Goal: Find contact information: Find contact information

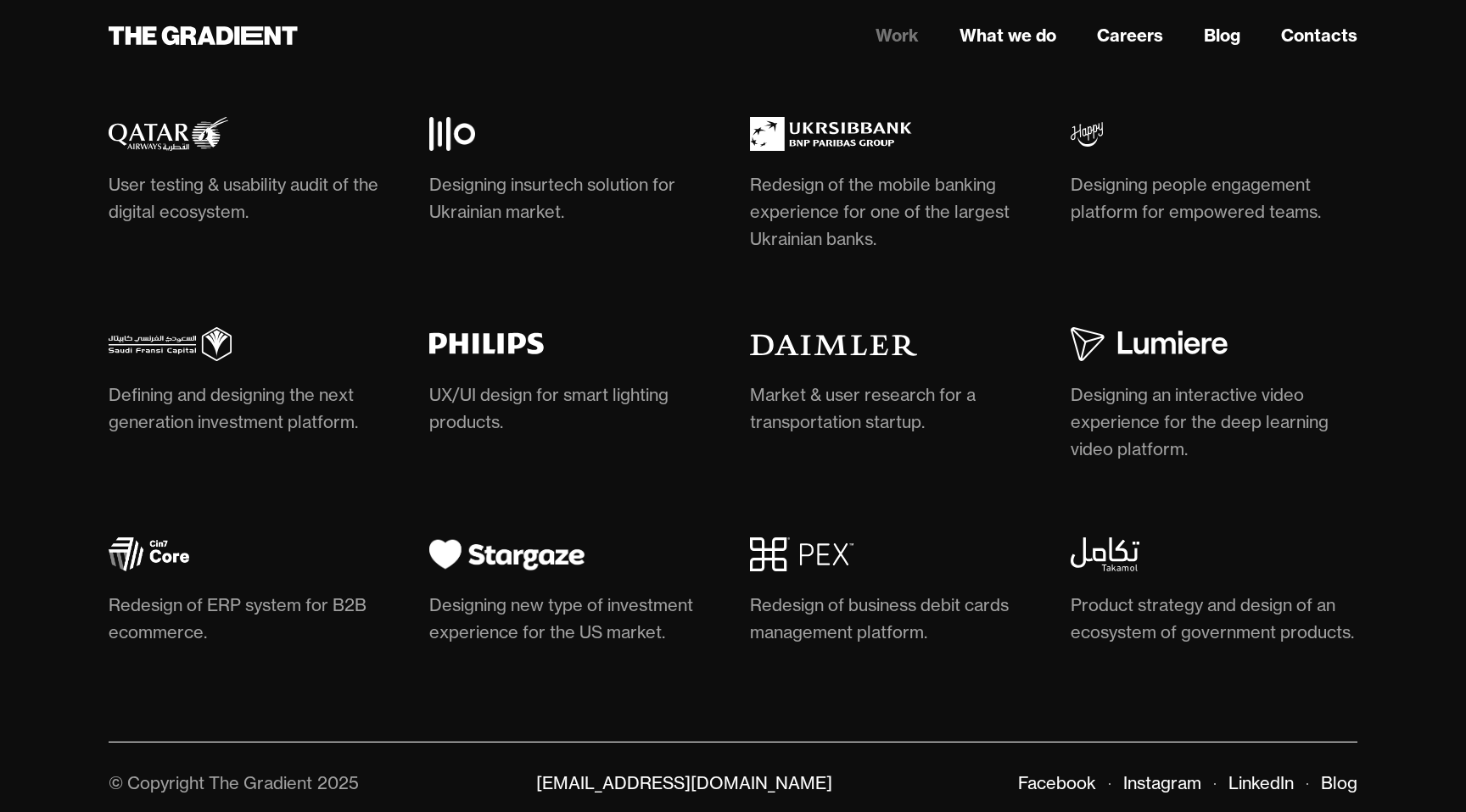
scroll to position [5105, 0]
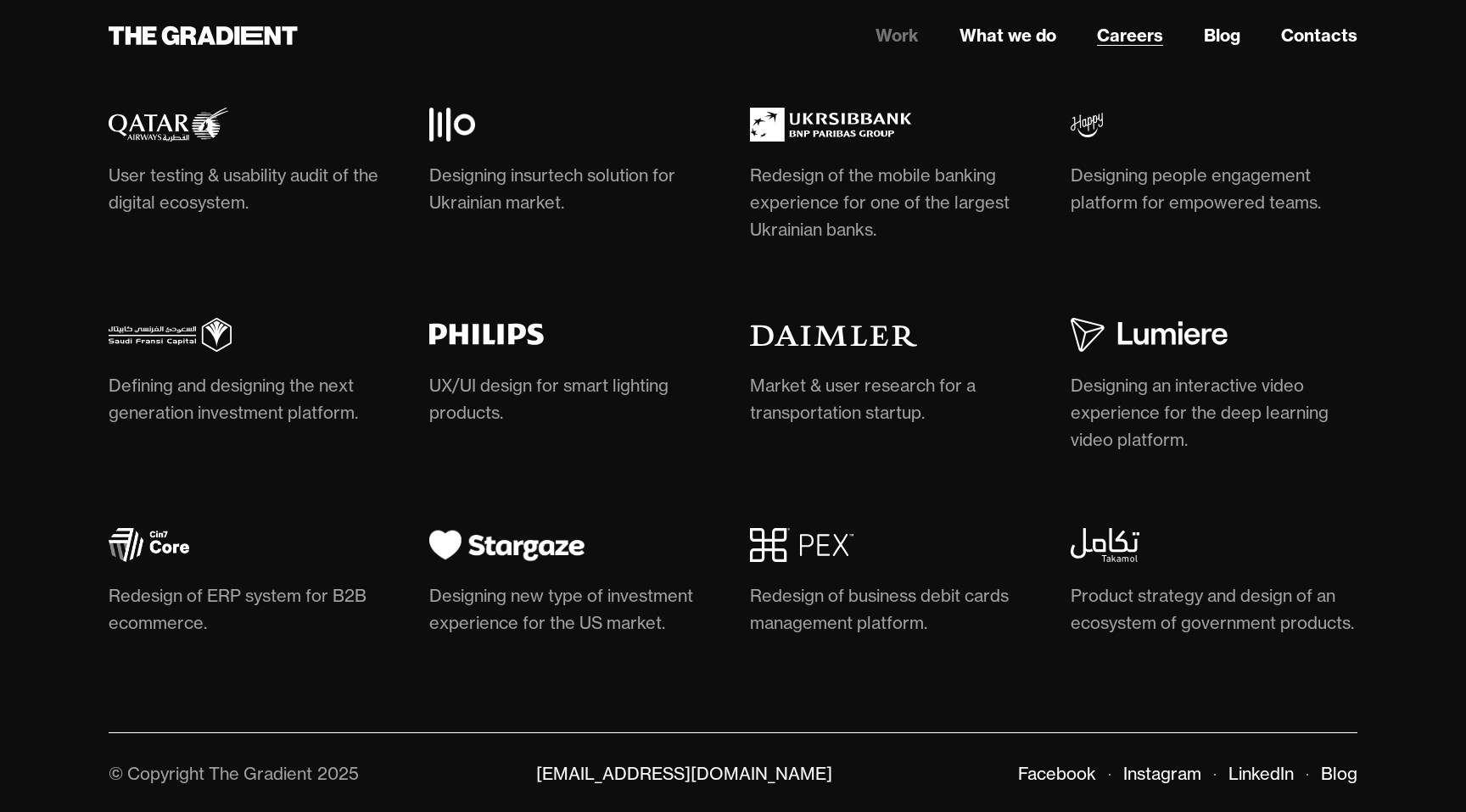
click at [1130, 36] on link "Careers" at bounding box center [1129, 35] width 66 height 25
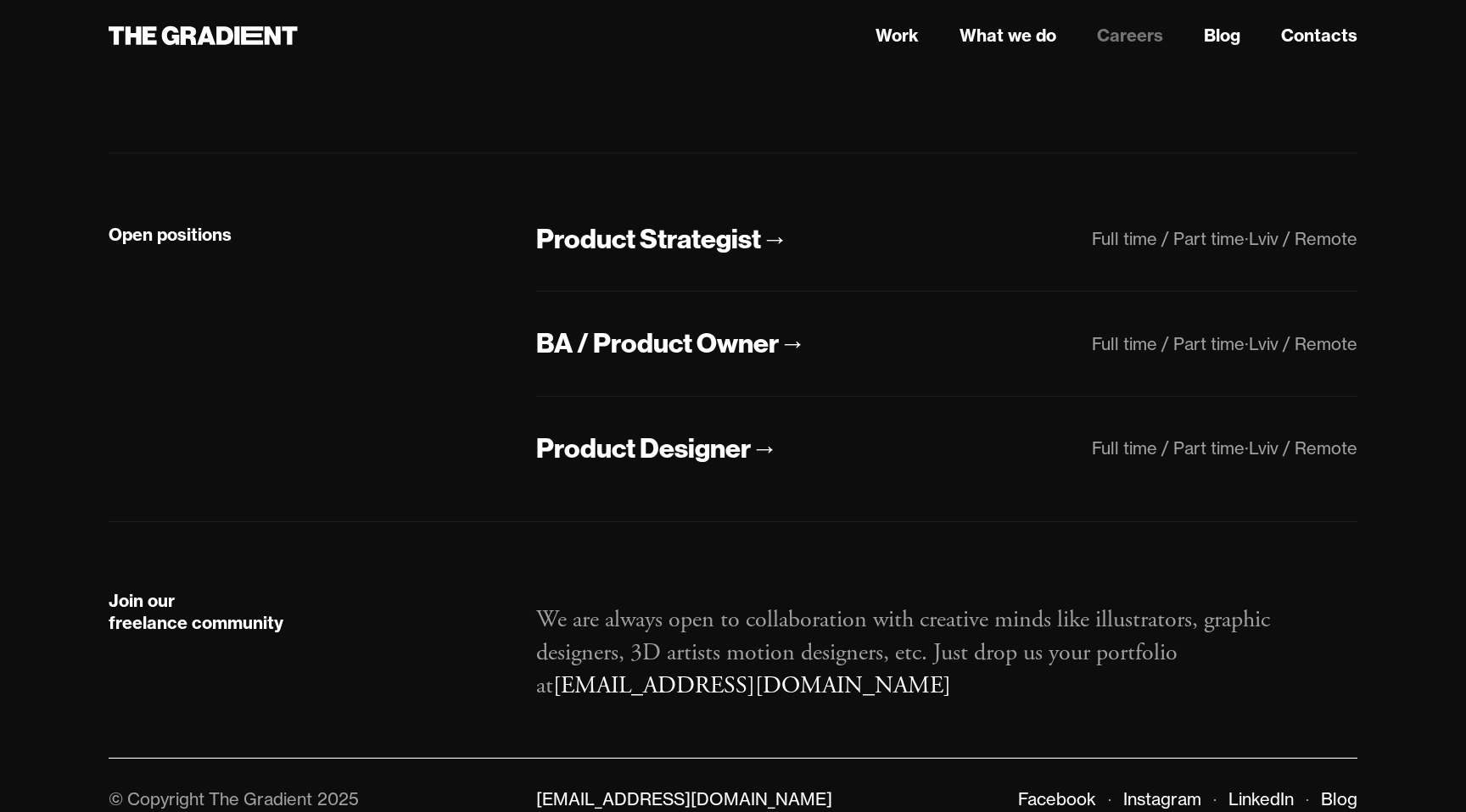
scroll to position [347, 0]
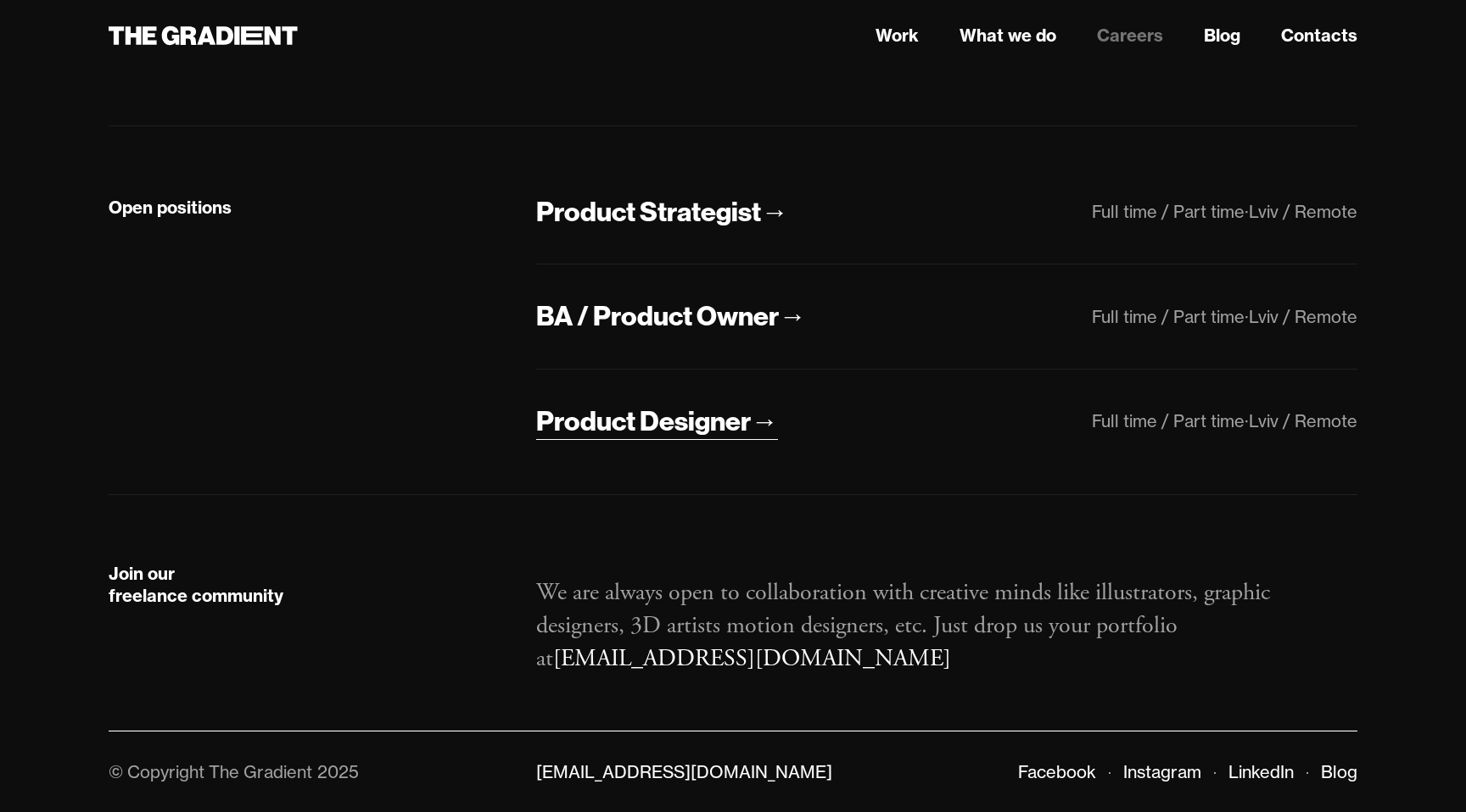
click at [660, 426] on div "Product Designer" at bounding box center [643, 421] width 215 height 35
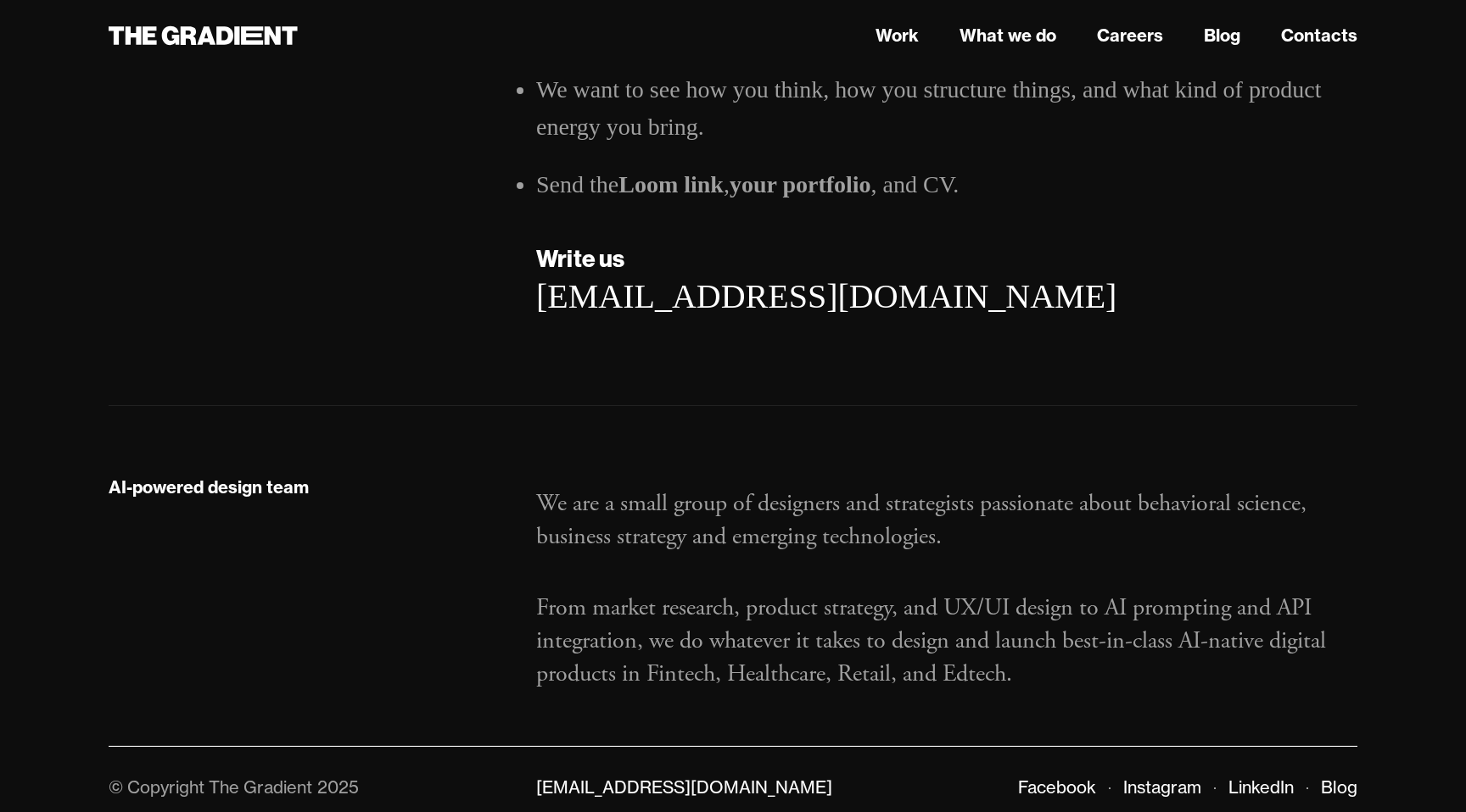
scroll to position [2693, 0]
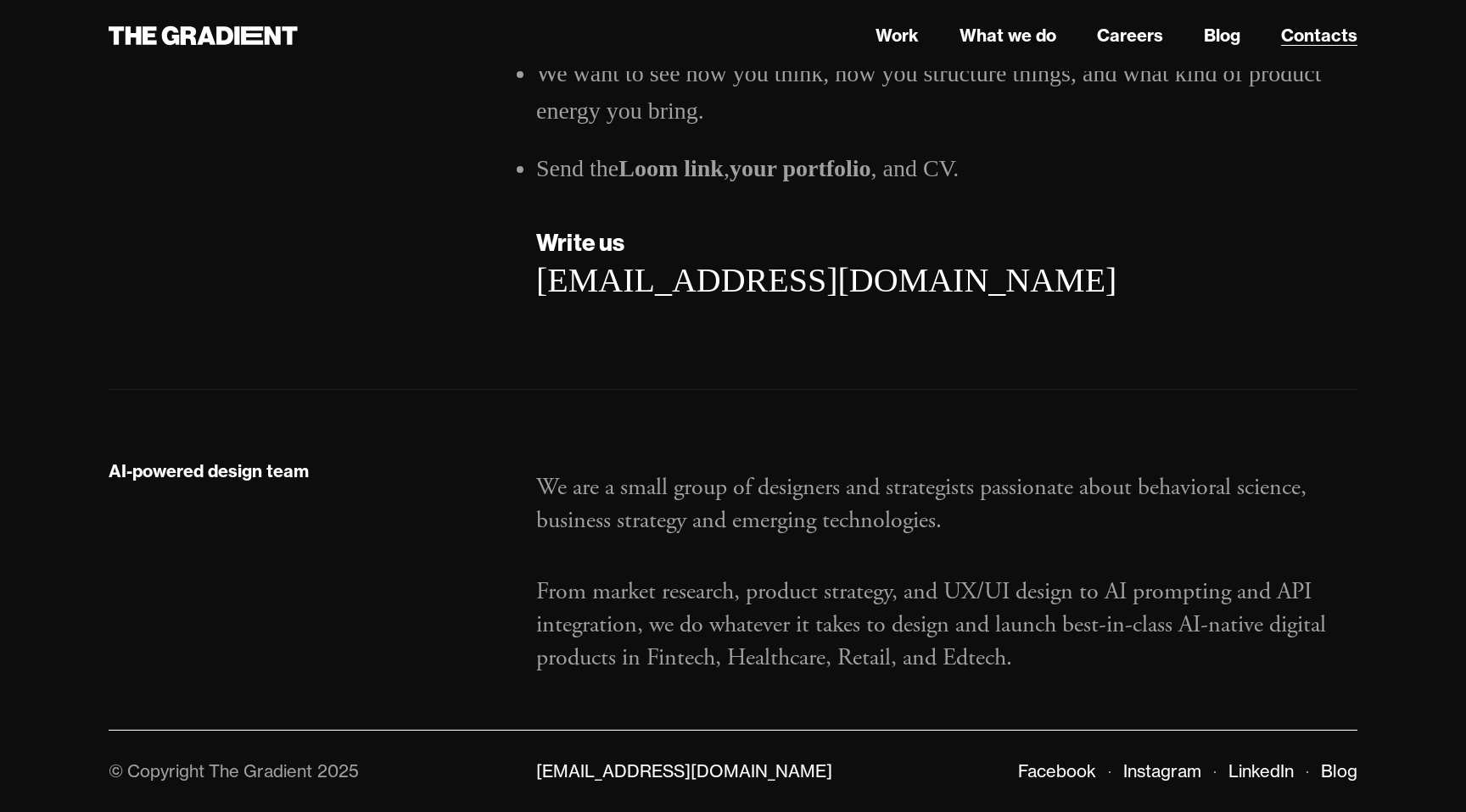
click at [1320, 28] on link "Contacts" at bounding box center [1319, 35] width 76 height 25
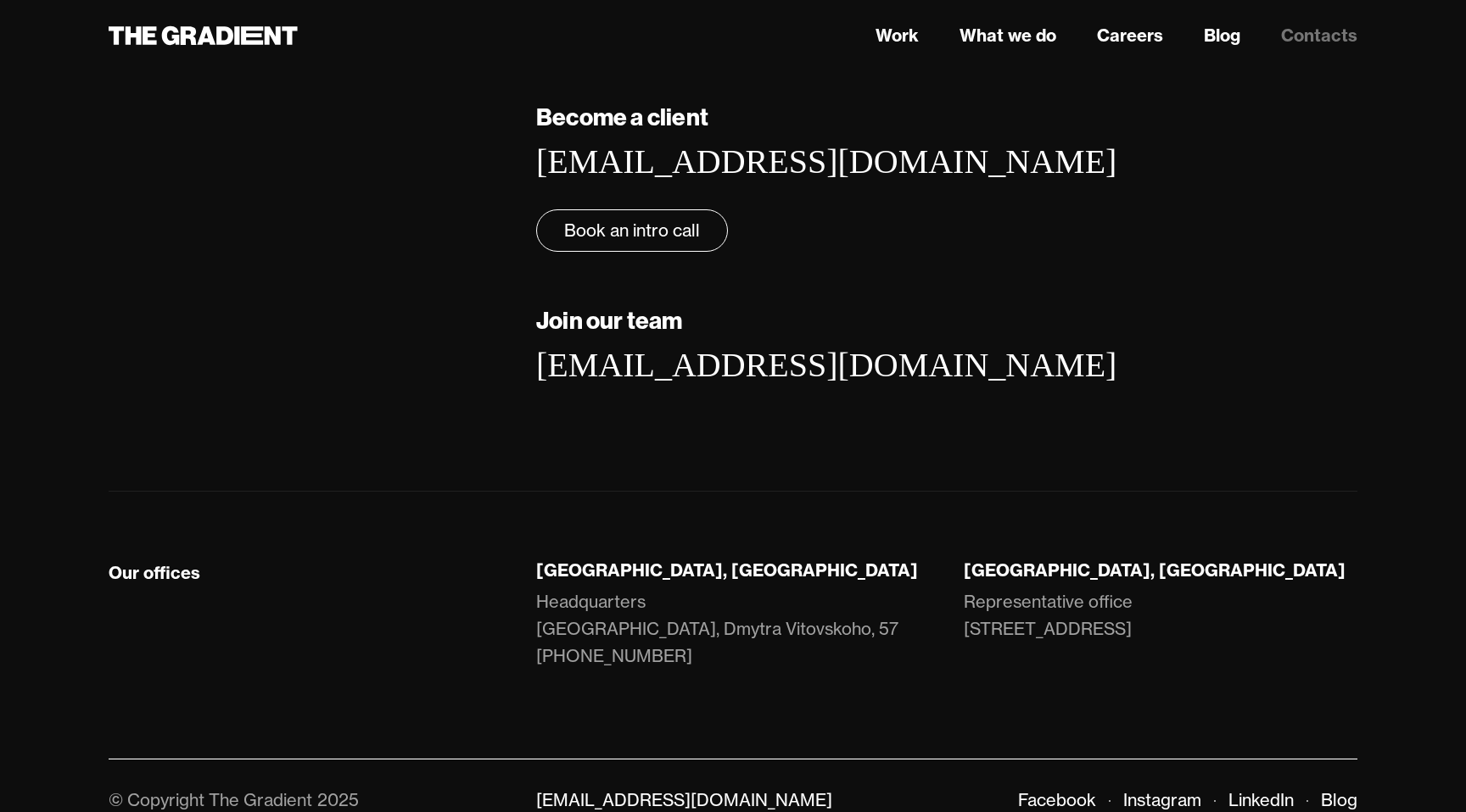
scroll to position [184, 0]
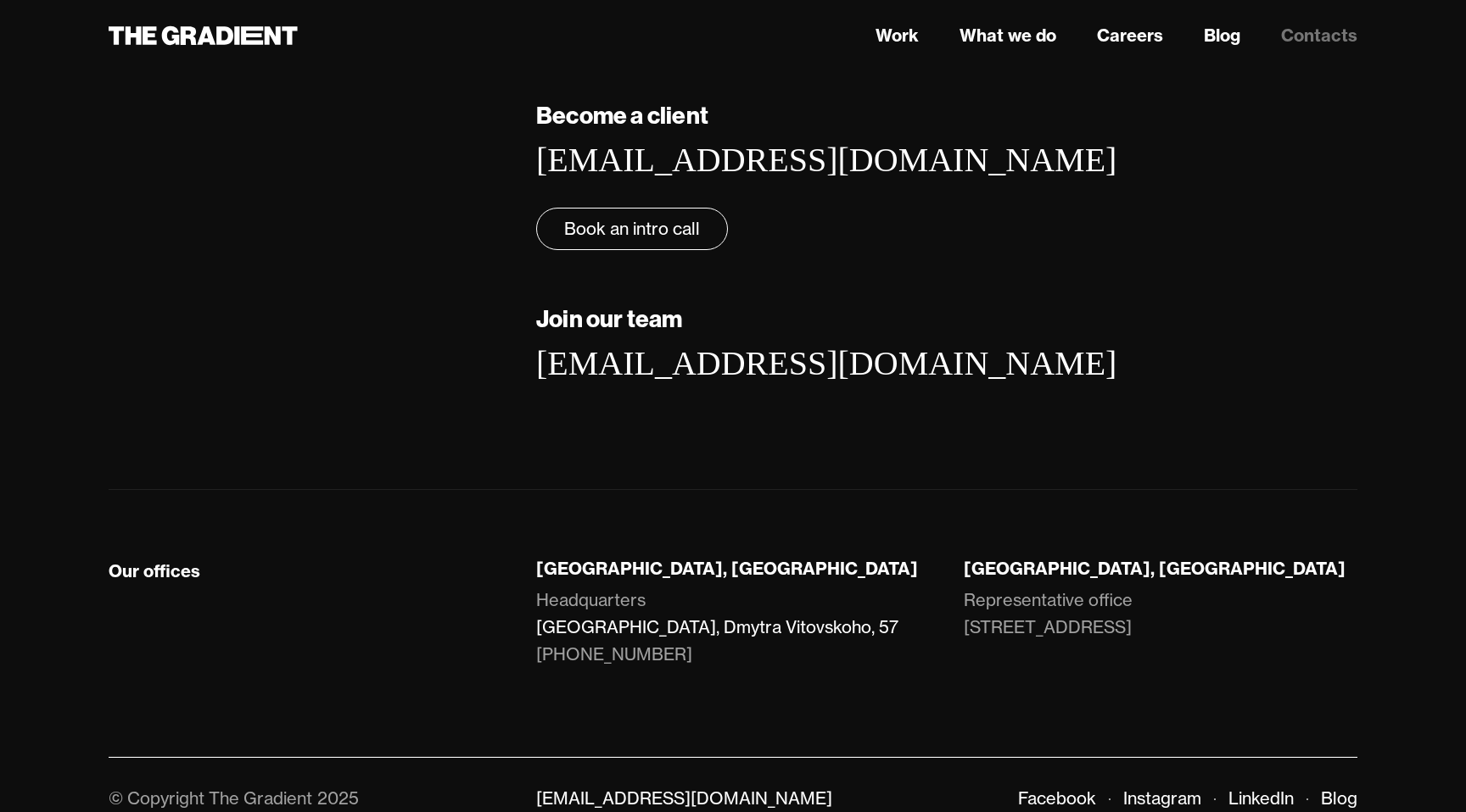
click at [667, 632] on link "LEM Station, Dmytra Vitovskoho, 57" at bounding box center [733, 627] width 394 height 27
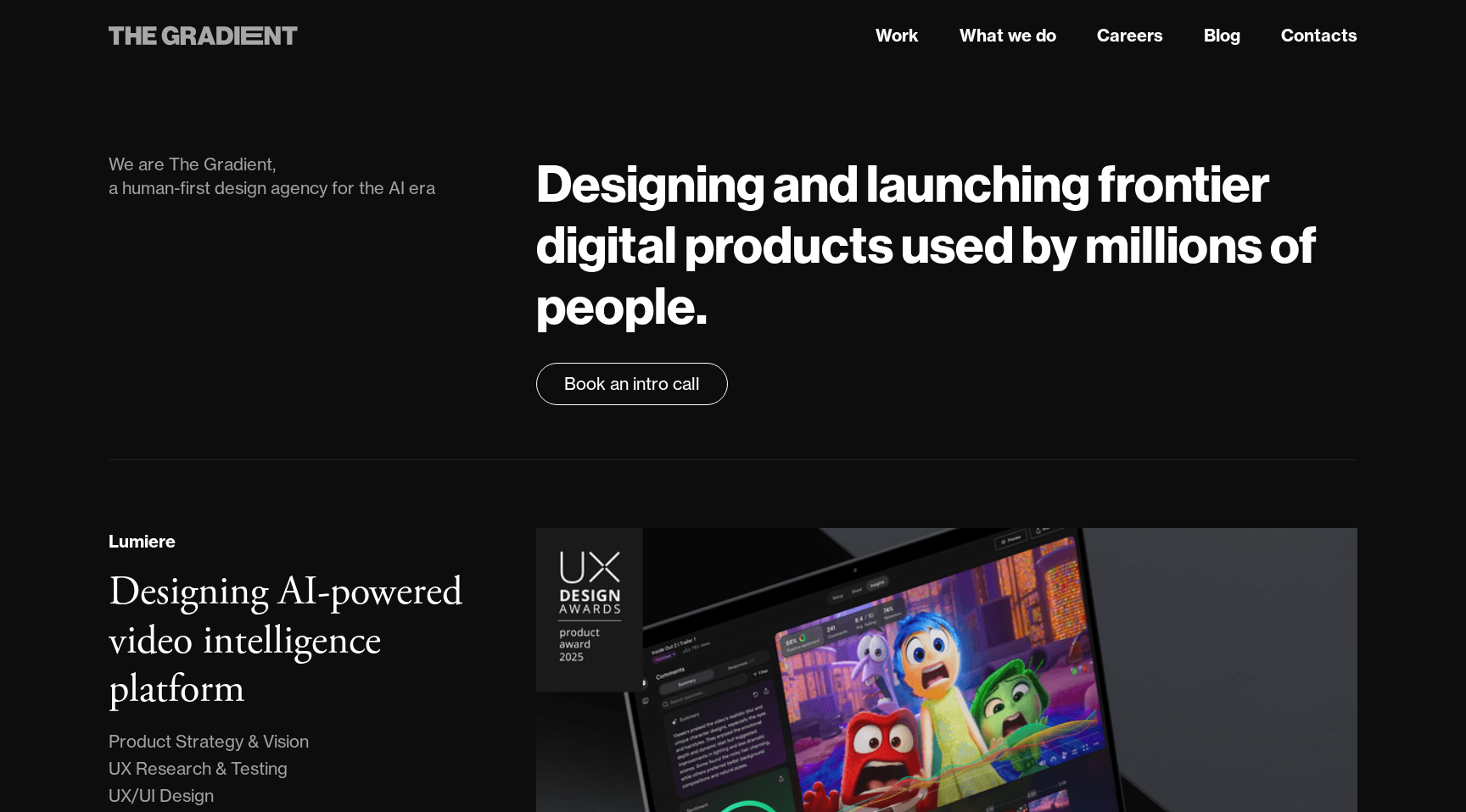
click at [182, 41] on icon at bounding box center [189, 35] width 16 height 19
